Goal: Information Seeking & Learning: Learn about a topic

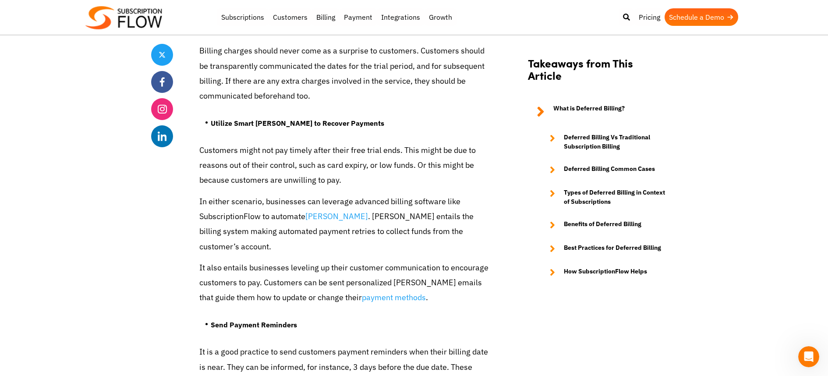
scroll to position [3041, 0]
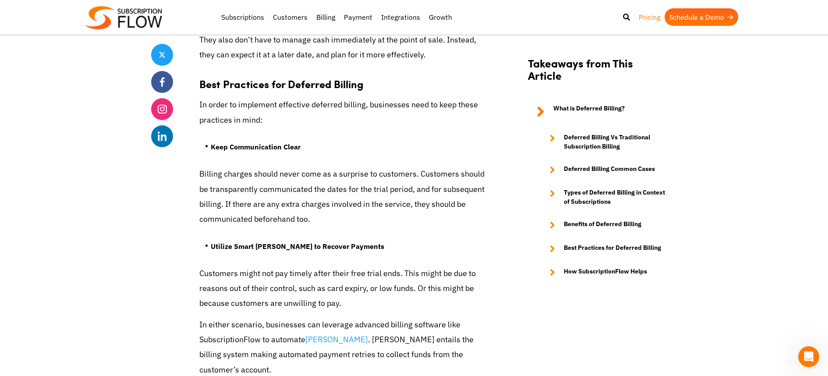
click at [647, 18] on link "Pricing" at bounding box center [649, 17] width 30 height 18
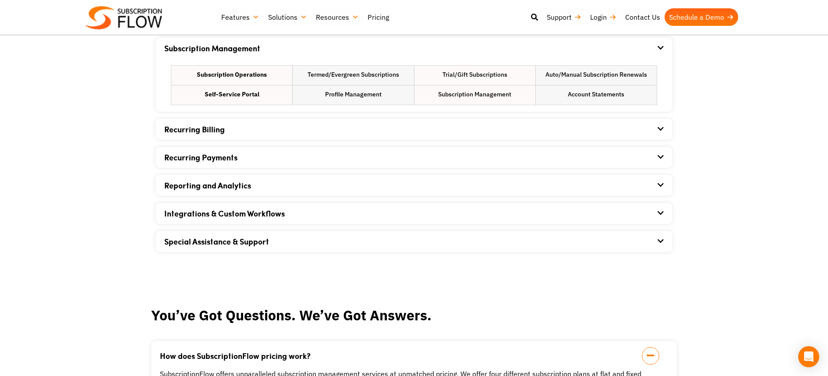
scroll to position [527, 0]
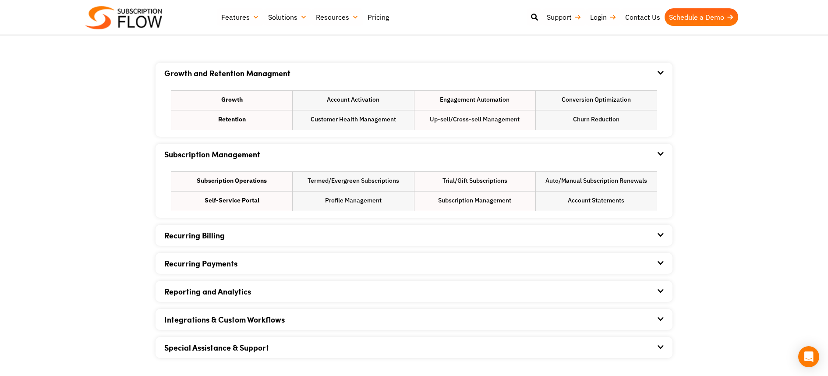
click at [285, 234] on div "Recurring Billing" at bounding box center [413, 235] width 499 height 21
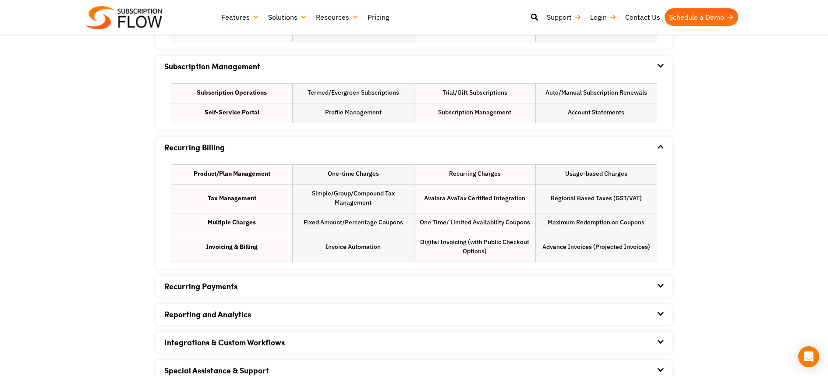
scroll to position [638, 0]
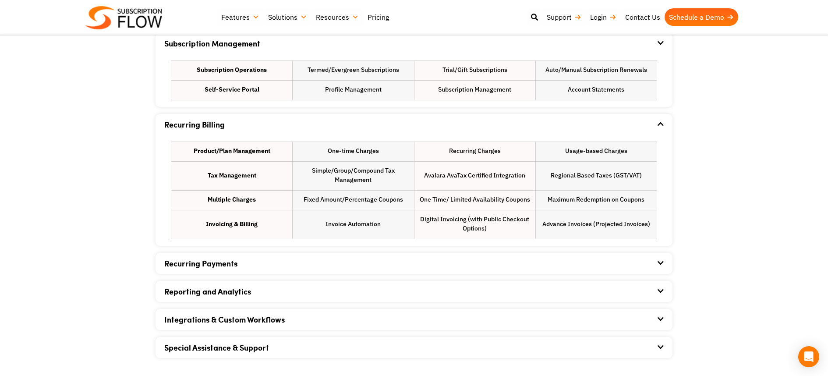
click at [332, 259] on div "Recurring Payments" at bounding box center [413, 263] width 499 height 21
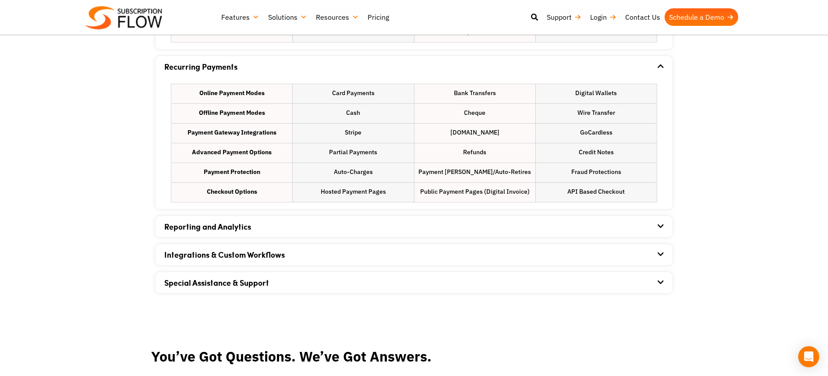
scroll to position [837, 0]
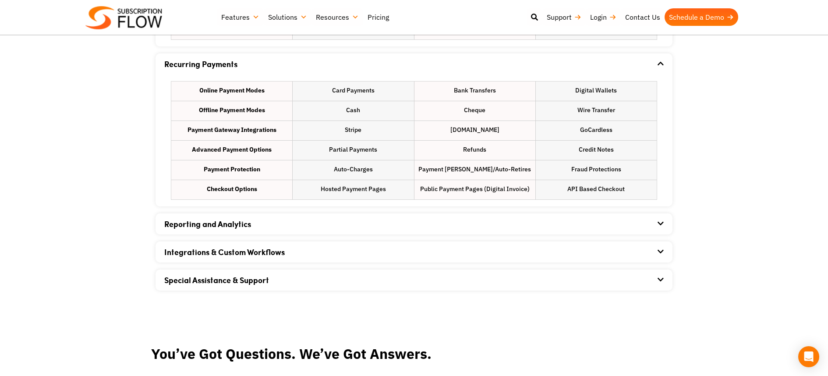
click at [365, 220] on div "Reporting and Analytics" at bounding box center [413, 223] width 499 height 21
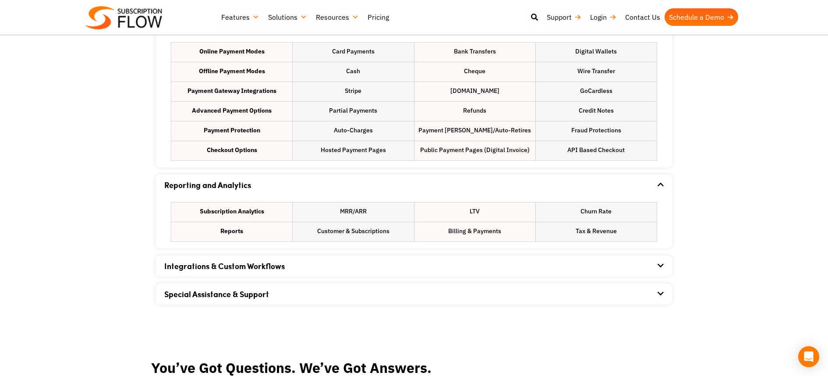
scroll to position [877, 0]
